Goal: Task Accomplishment & Management: Manage account settings

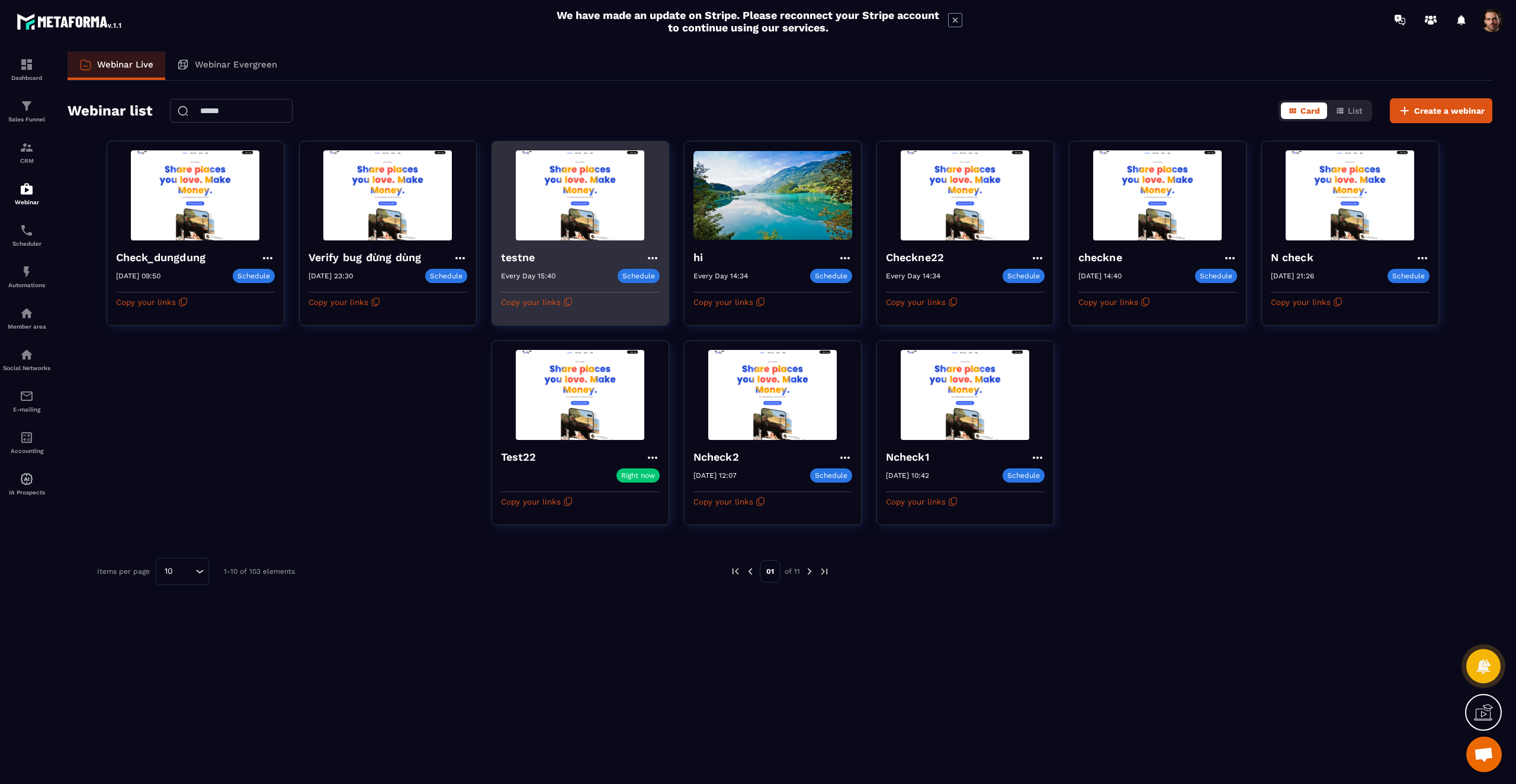
click at [568, 200] on img at bounding box center [580, 195] width 159 height 90
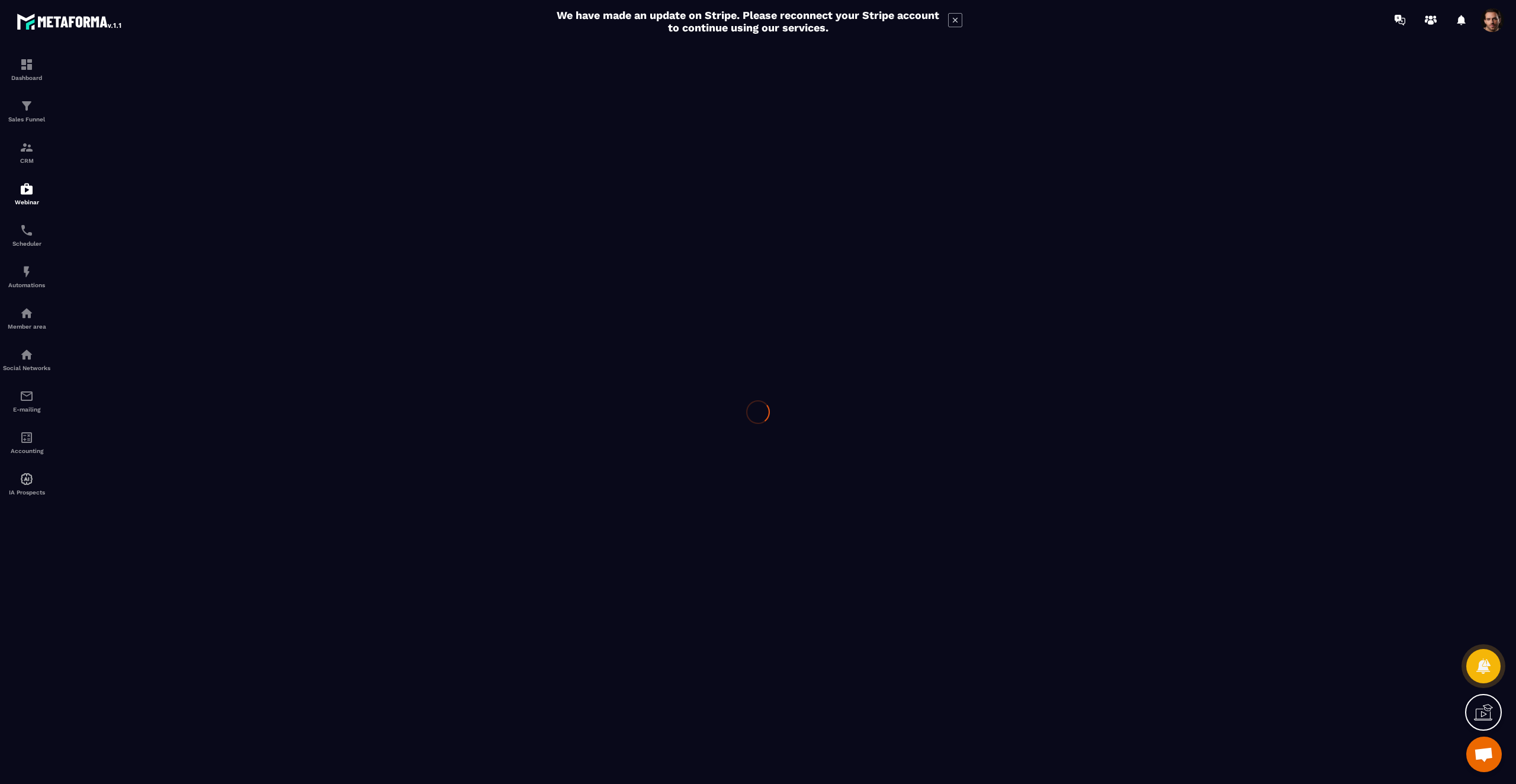
type input "******"
type textarea "******"
